Goal: Check status: Check status

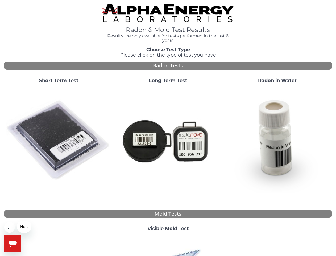
click at [59, 81] on strong "Short Term Test" at bounding box center [58, 80] width 39 height 6
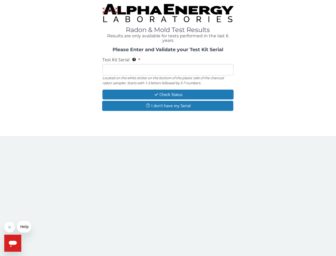
click at [59, 140] on body "Radon & Mold Test Results Results are only available for tests performed in the…" at bounding box center [168, 128] width 336 height 256
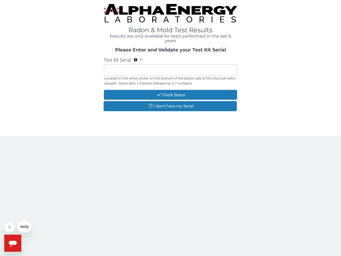
click at [168, 81] on div "Located on the white sticker on the bottom of the plastic side of the charcoal …" at bounding box center [170, 81] width 133 height 10
click at [168, 140] on body "Radon & Mold Test Results Results are only available for tests performed in the…" at bounding box center [170, 128] width 341 height 256
click at [277, 81] on div "Please Enter and Validate your Test Kit Serial Test Kit Serial Located on the w…" at bounding box center [170, 79] width 333 height 65
click at [277, 140] on body "Radon & Mold Test Results Results are only available for tests performed in the…" at bounding box center [170, 128] width 341 height 256
click at [168, 228] on body "Radon & Mold Test Results Results are only available for tests performed in the…" at bounding box center [170, 128] width 341 height 256
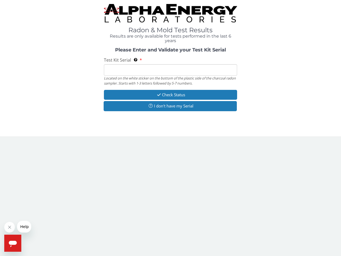
click at [168, 246] on body "Radon & Mold Test Results Results are only available for tests performed in the…" at bounding box center [170, 128] width 341 height 256
click at [10, 227] on icon "Close message from company" at bounding box center [9, 227] width 3 height 3
click at [24, 226] on span "Help" at bounding box center [24, 226] width 9 height 4
